Goal: Book appointment/travel/reservation

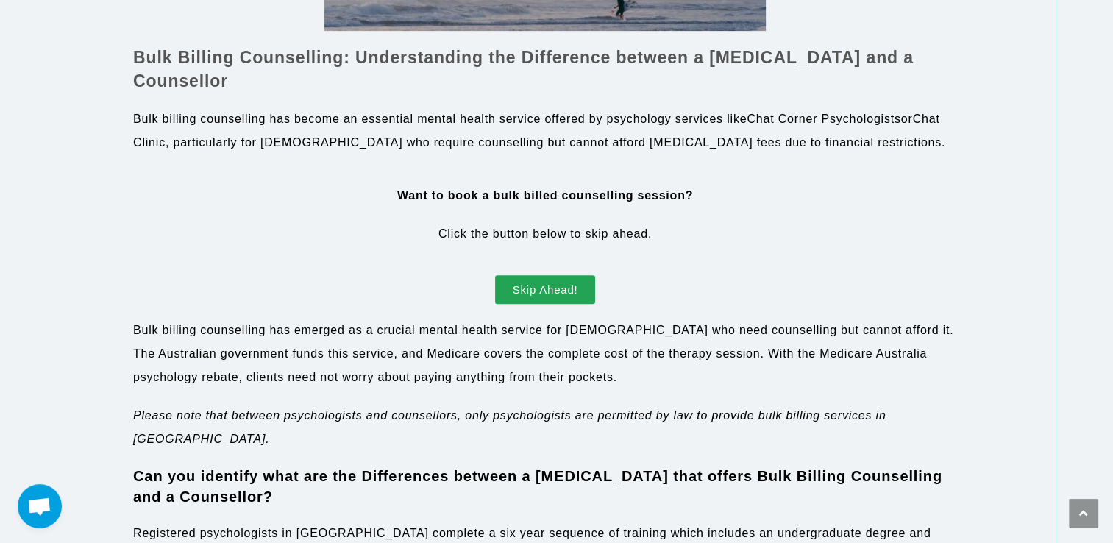
scroll to position [809, 0]
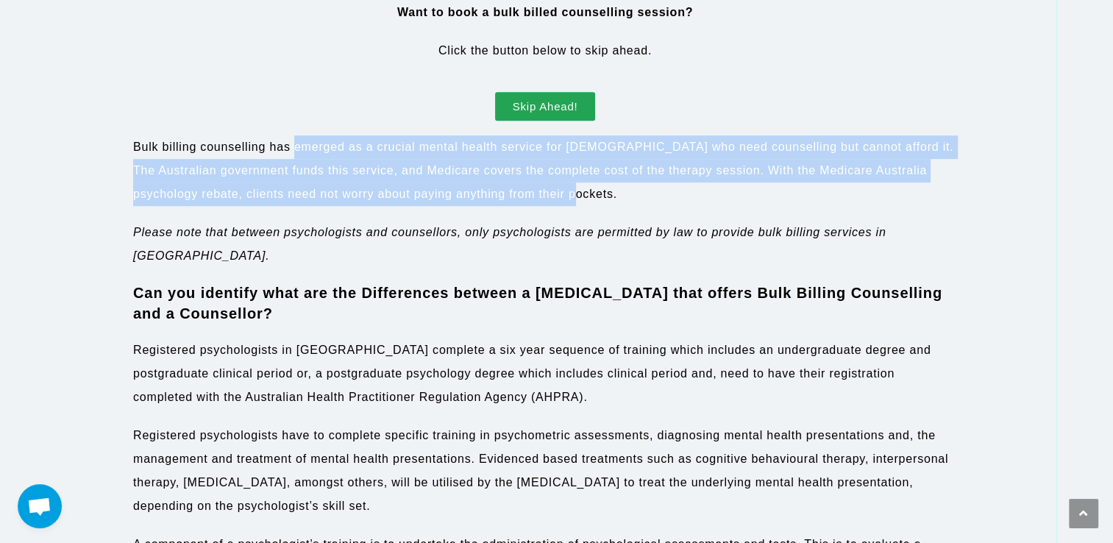
drag, startPoint x: 297, startPoint y: 143, endPoint x: 796, endPoint y: 204, distance: 502.4
click at [796, 204] on p "Bulk billing counselling has emerged as a crucial mental health service for Aus…" at bounding box center [545, 170] width 824 height 71
click at [388, 179] on p "Bulk billing counselling has emerged as a crucial mental health service for Aus…" at bounding box center [545, 170] width 824 height 71
drag, startPoint x: 133, startPoint y: 144, endPoint x: 638, endPoint y: 188, distance: 506.3
click at [638, 188] on p "Bulk billing counselling has emerged as a crucial mental health service for Aus…" at bounding box center [545, 170] width 824 height 71
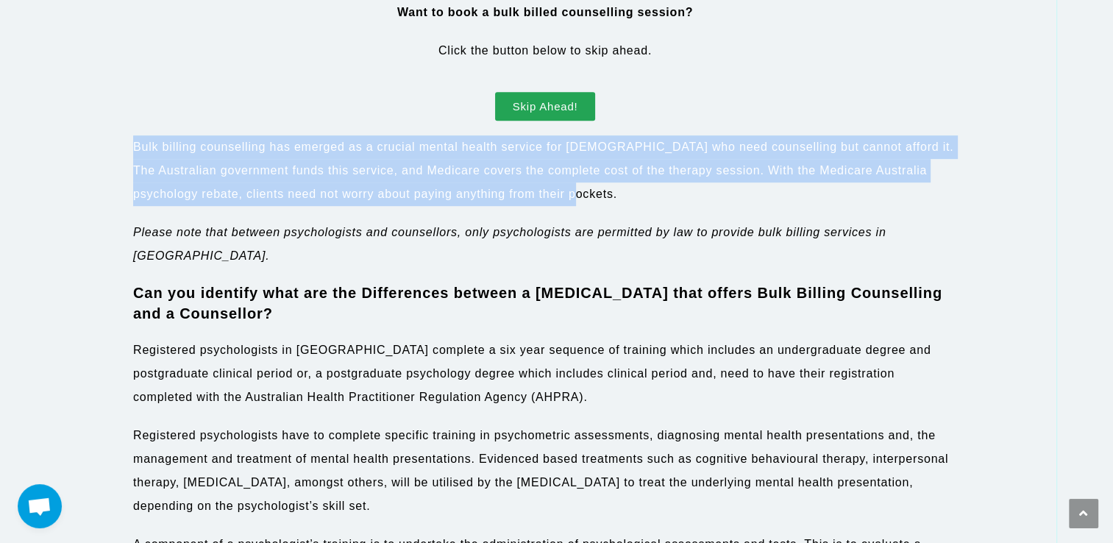
drag, startPoint x: 638, startPoint y: 188, endPoint x: 554, endPoint y: 172, distance: 84.5
click at [554, 172] on p "Bulk billing counselling has emerged as a crucial mental health service for Aus…" at bounding box center [545, 170] width 824 height 71
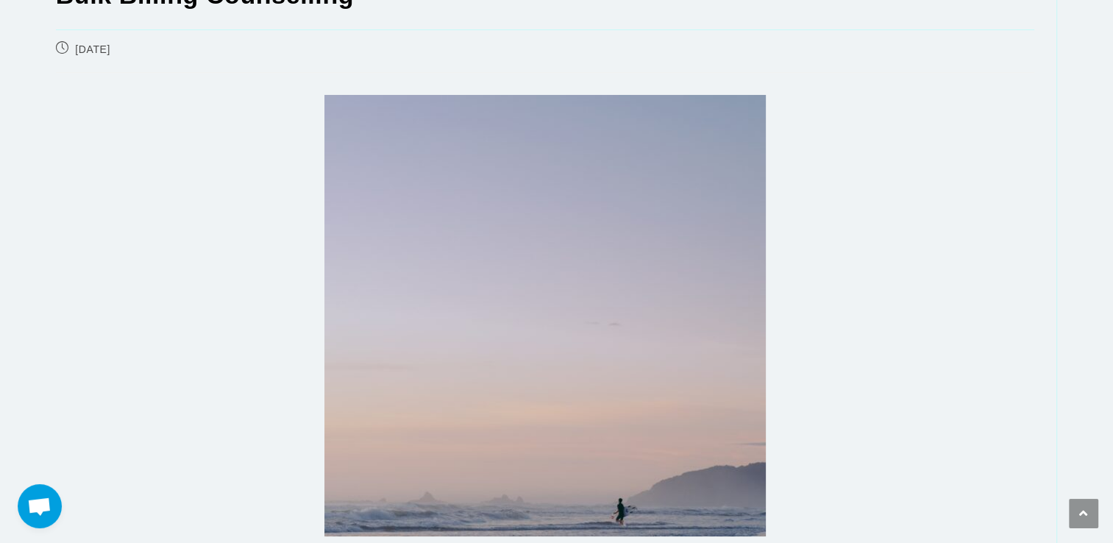
scroll to position [0, 0]
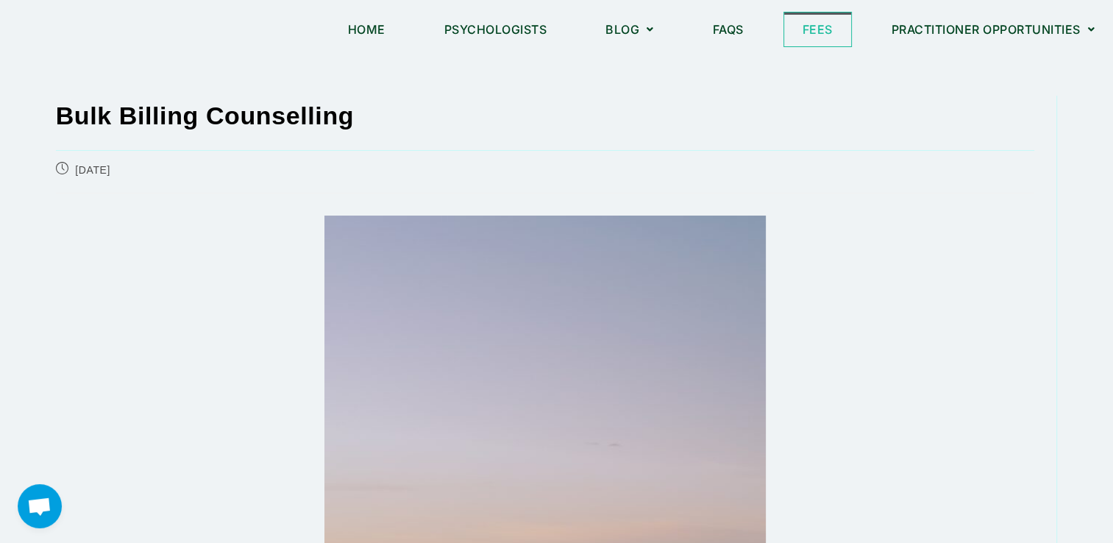
click at [813, 32] on link "Fees" at bounding box center [817, 30] width 67 height 34
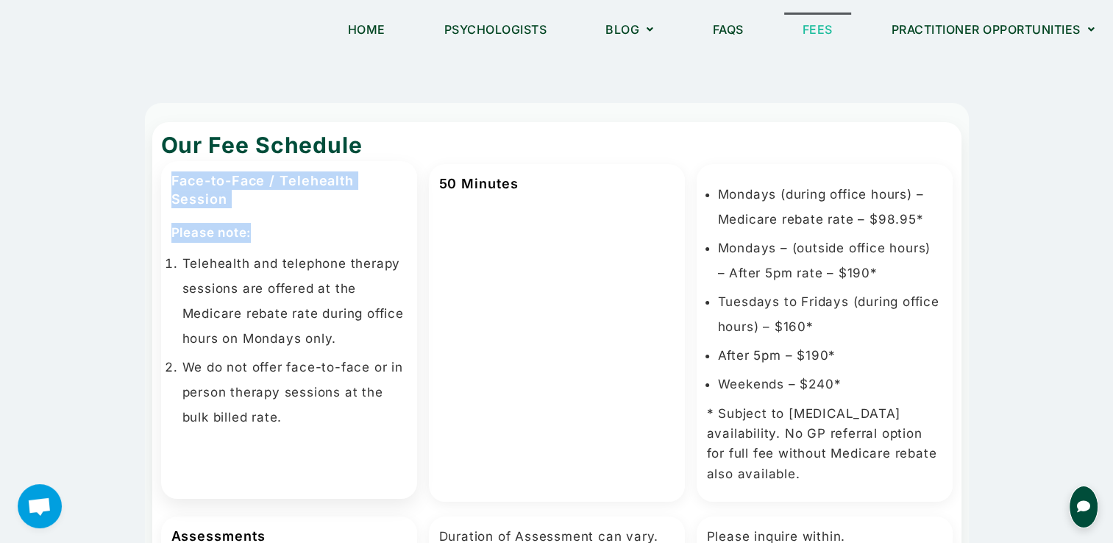
drag, startPoint x: 174, startPoint y: 181, endPoint x: 254, endPoint y: 209, distance: 84.2
click at [254, 209] on div "Face-to-Face / Telehealth Session Please note: Telehealth and telephone therapy…" at bounding box center [289, 330] width 256 height 338
drag, startPoint x: 254, startPoint y: 209, endPoint x: 306, endPoint y: 238, distance: 59.6
click at [306, 238] on p "Please note:" at bounding box center [288, 233] width 235 height 20
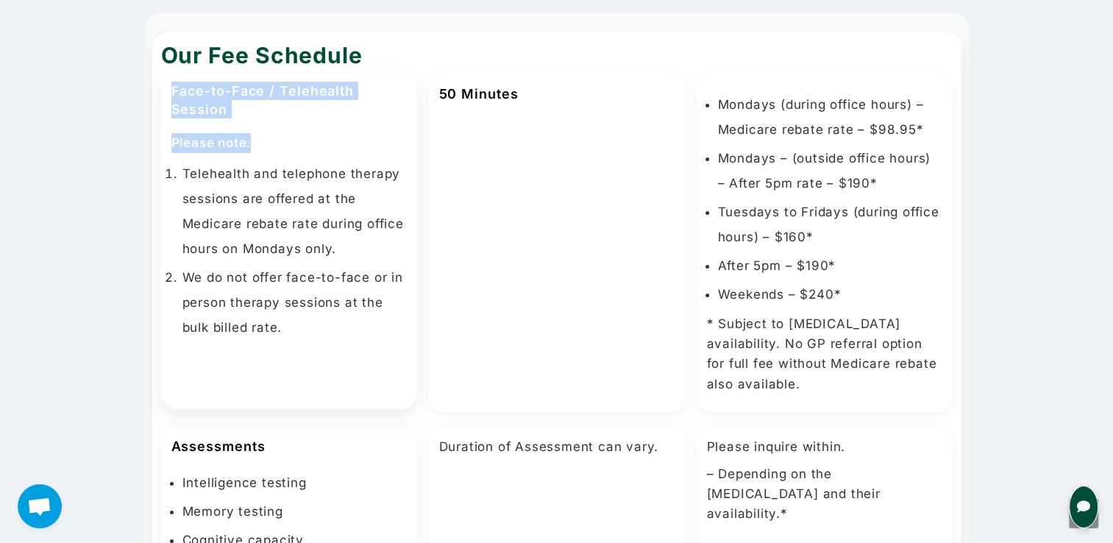
scroll to position [147, 0]
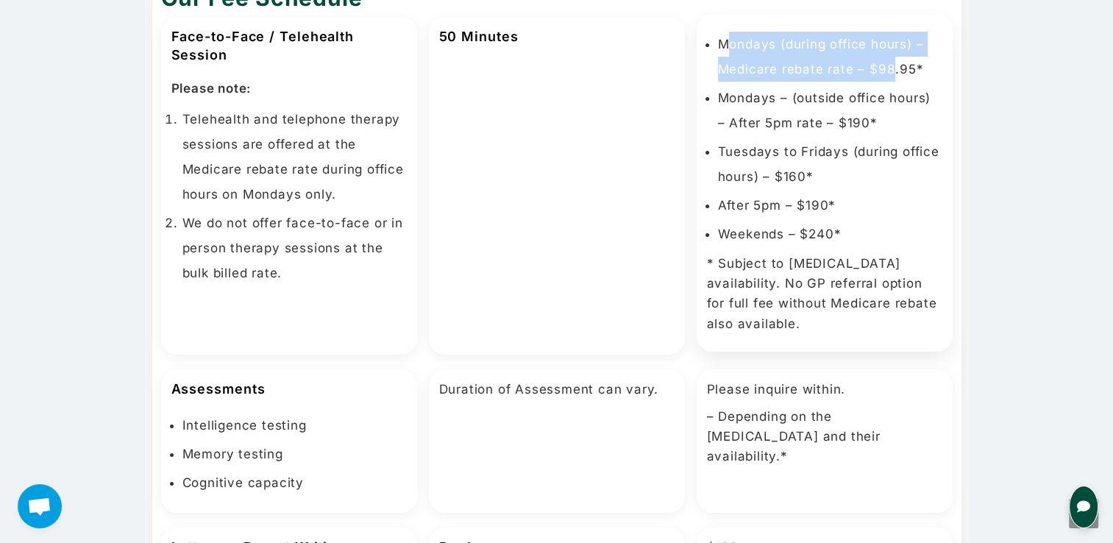
drag, startPoint x: 893, startPoint y: 69, endPoint x: 727, endPoint y: 49, distance: 166.7
click at [727, 49] on li "Mondays (during office hours) – Medicare rebate rate – $98.95*" at bounding box center [830, 57] width 224 height 50
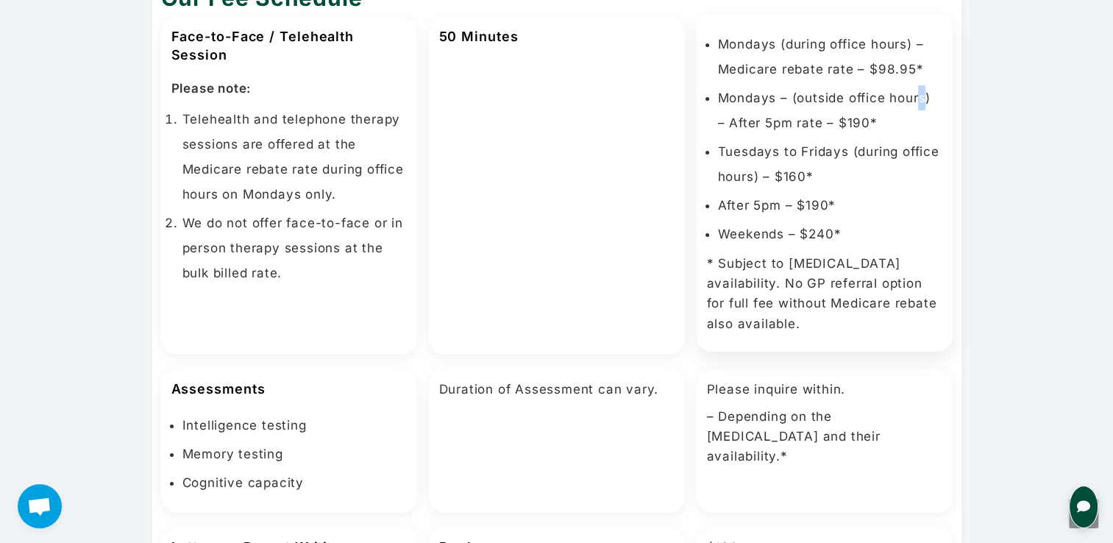
drag, startPoint x: 727, startPoint y: 49, endPoint x: 921, endPoint y: 84, distance: 197.3
click at [921, 84] on ul "Mondays (during office hours) – Medicare rebate rate – $98.95* Mondays – (outsi…" at bounding box center [824, 139] width 235 height 215
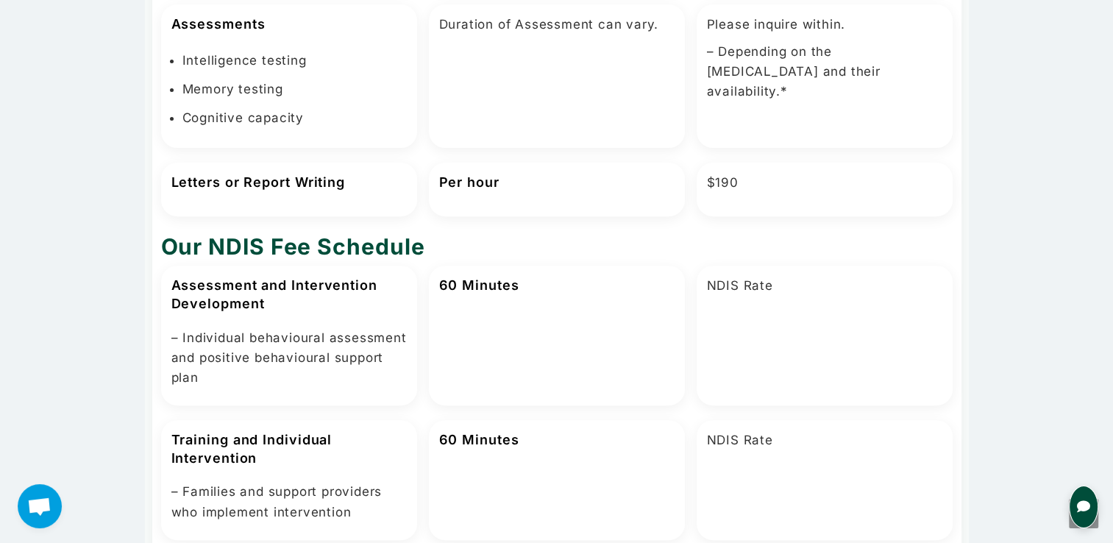
scroll to position [0, 0]
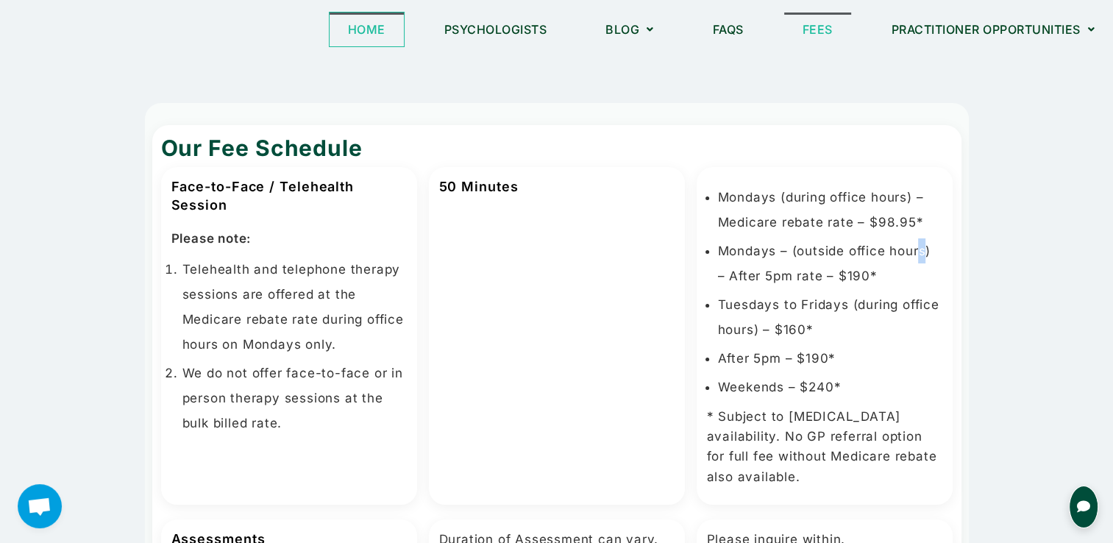
click at [358, 32] on link "Home" at bounding box center [366, 30] width 74 height 34
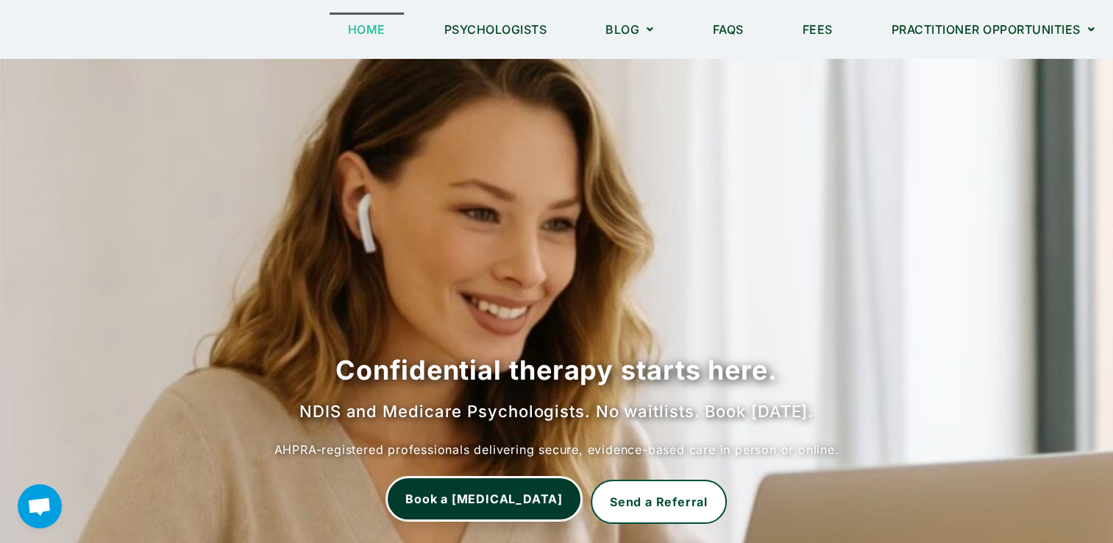
click at [481, 506] on link "Book a [MEDICAL_DATA]" at bounding box center [484, 498] width 196 height 44
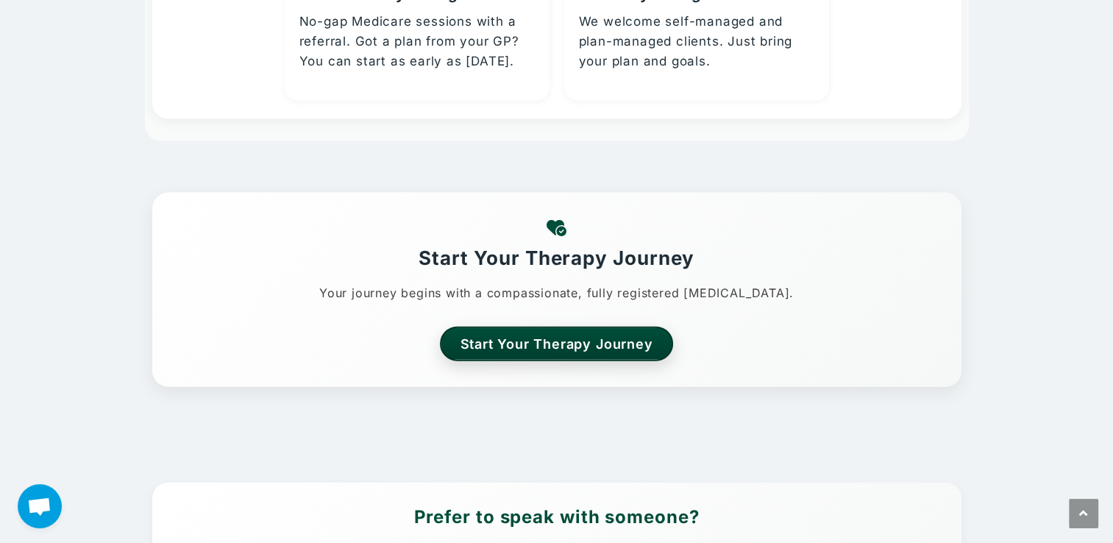
scroll to position [3346, 0]
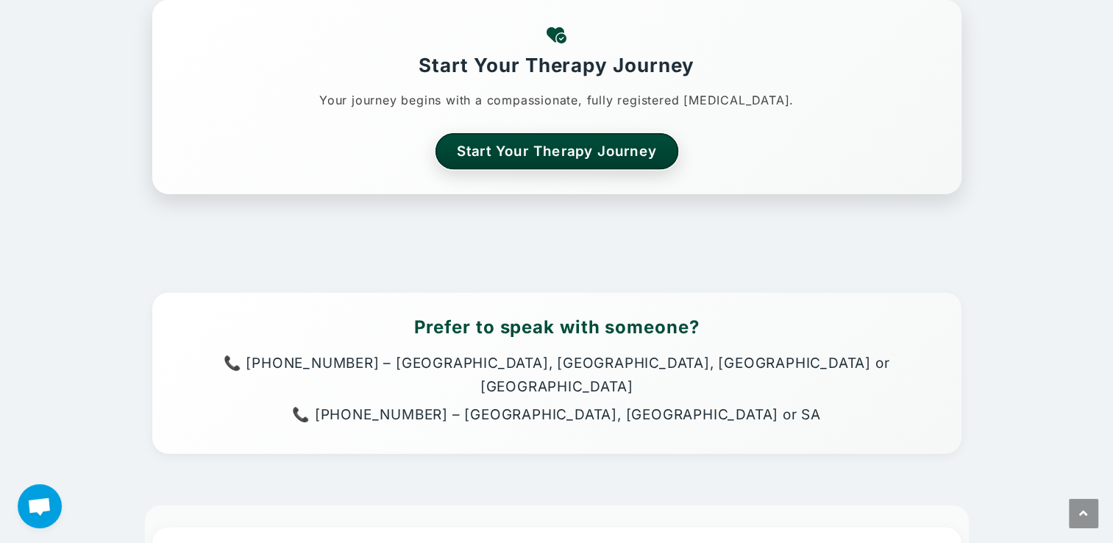
click at [606, 135] on link "Start Your Therapy Journey" at bounding box center [556, 151] width 243 height 36
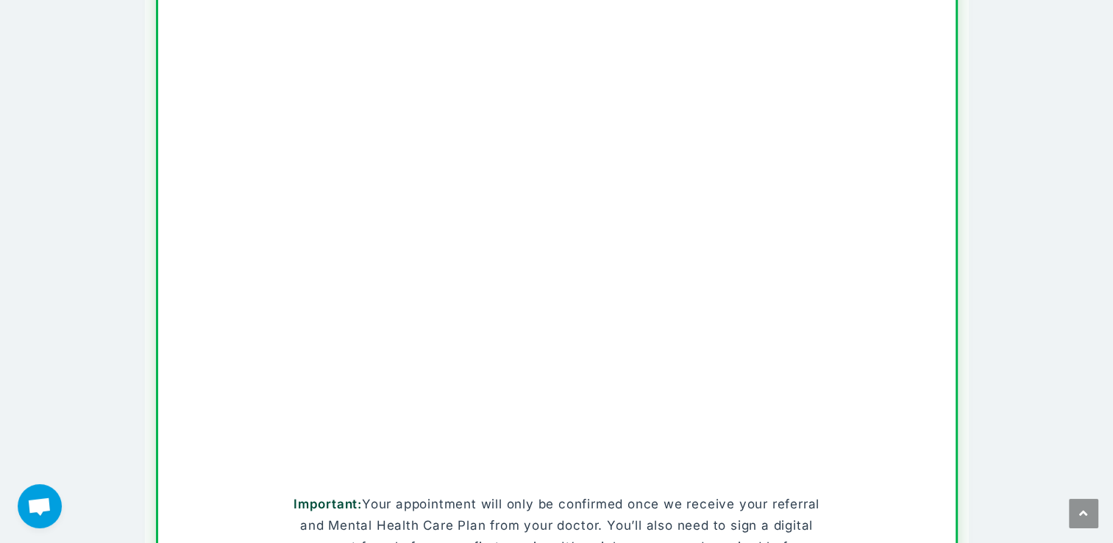
scroll to position [588, 0]
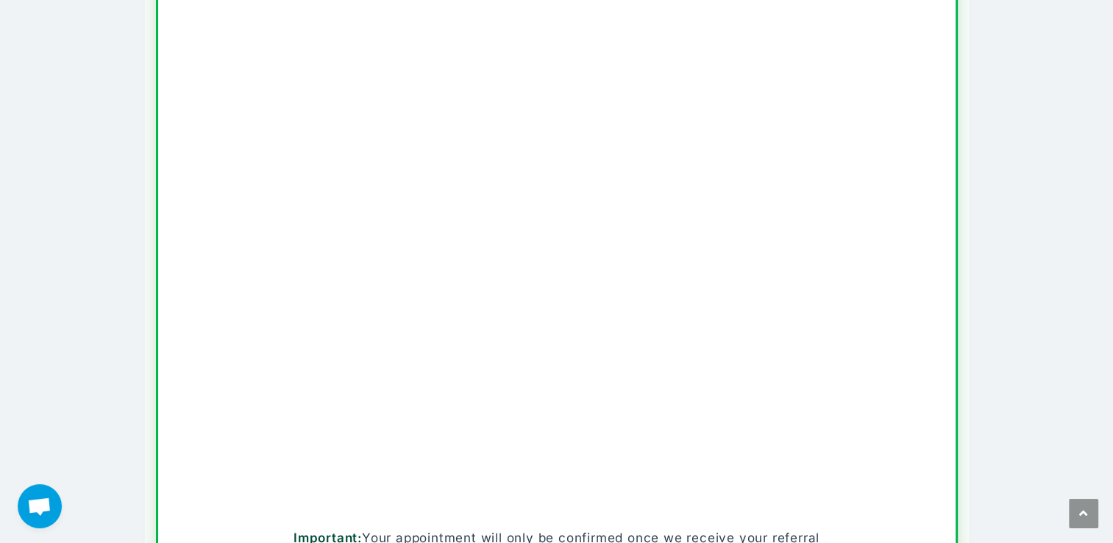
click at [1016, 214] on section "Action Required We’re proud to work with clients who come to us. Especially whe…" at bounding box center [557, 162] width 1002 height 1310
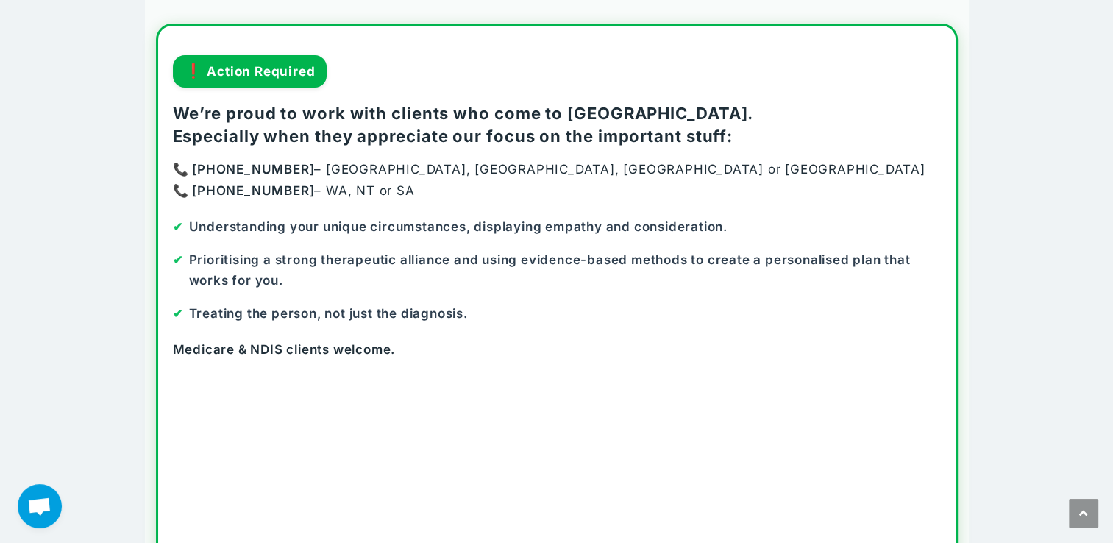
scroll to position [0, 0]
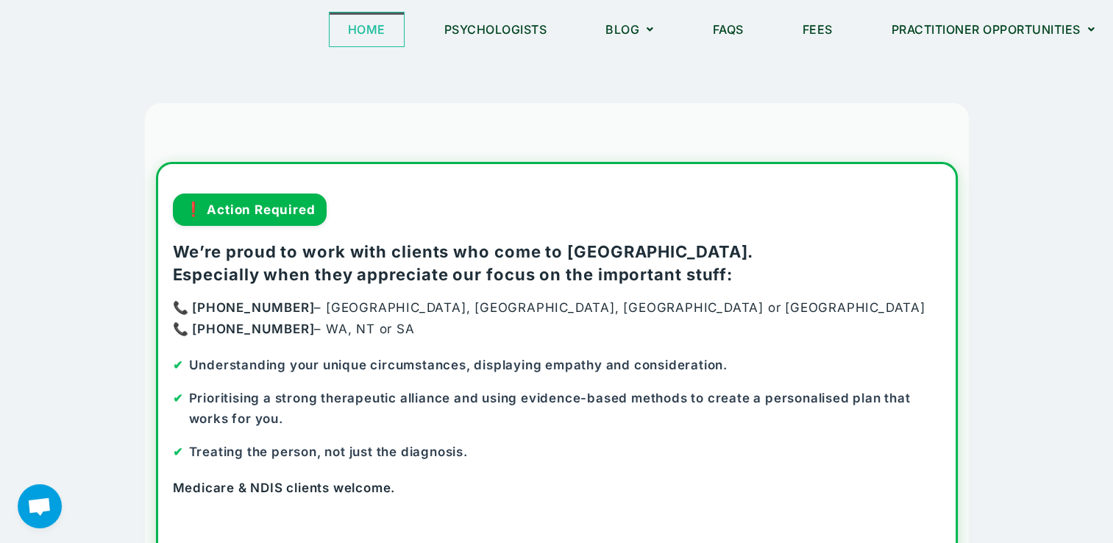
click at [359, 29] on link "Home" at bounding box center [366, 30] width 74 height 34
